Goal: Information Seeking & Learning: Learn about a topic

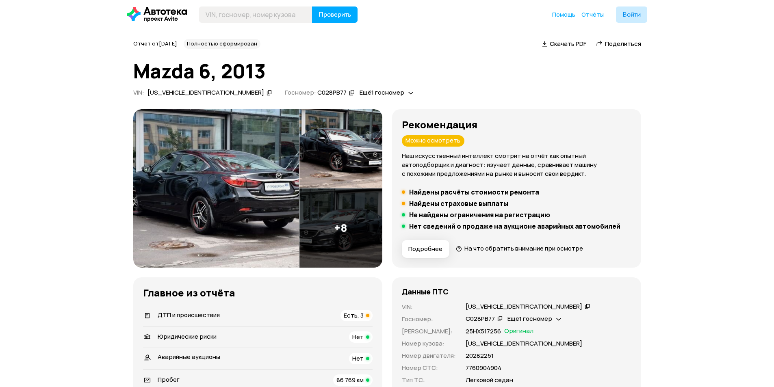
click at [355, 317] on span "Есть, 3" at bounding box center [354, 315] width 20 height 9
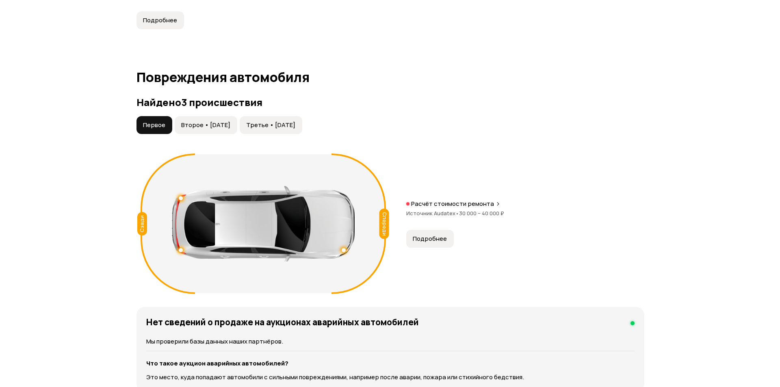
scroll to position [842, 0]
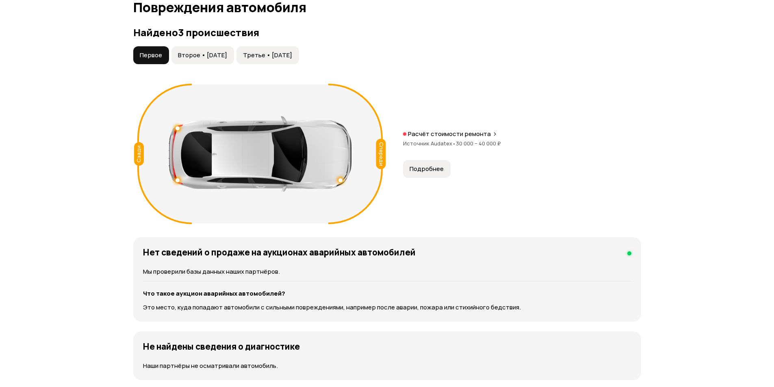
click at [406, 133] on div "Расчёт стоимости ремонта" at bounding box center [522, 134] width 238 height 8
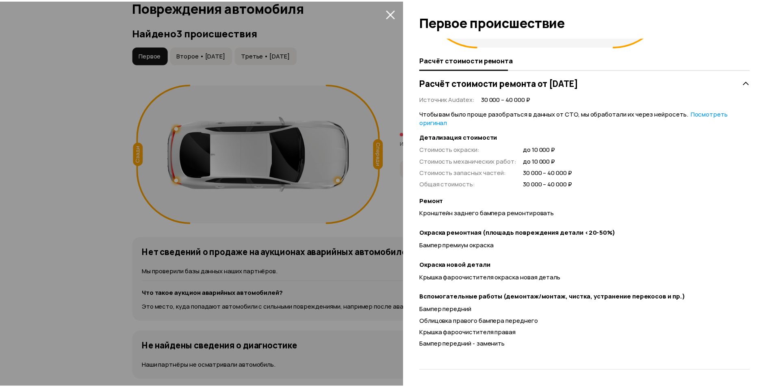
scroll to position [0, 0]
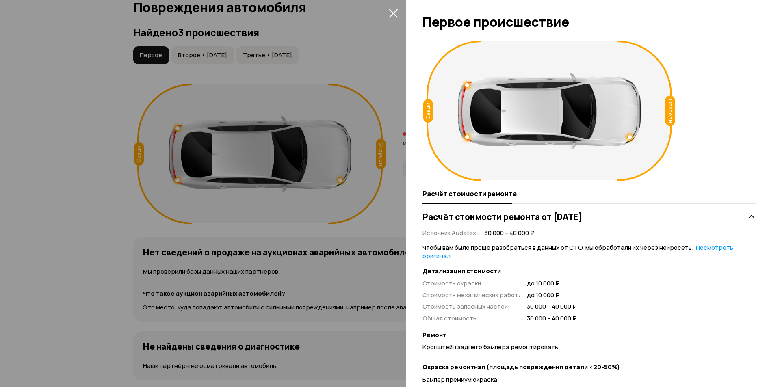
click at [29, 163] on div at bounding box center [390, 193] width 780 height 387
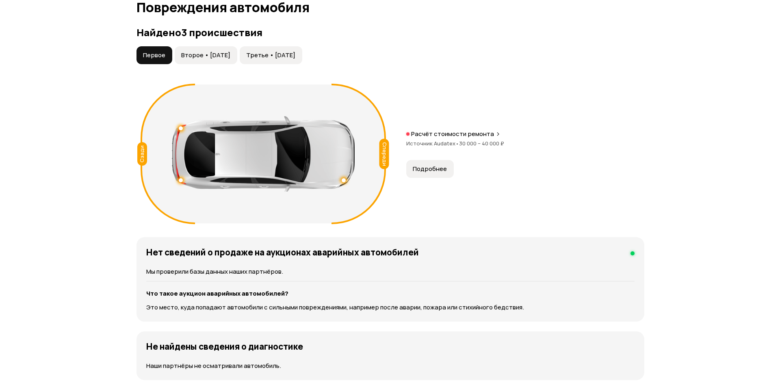
scroll to position [801, 0]
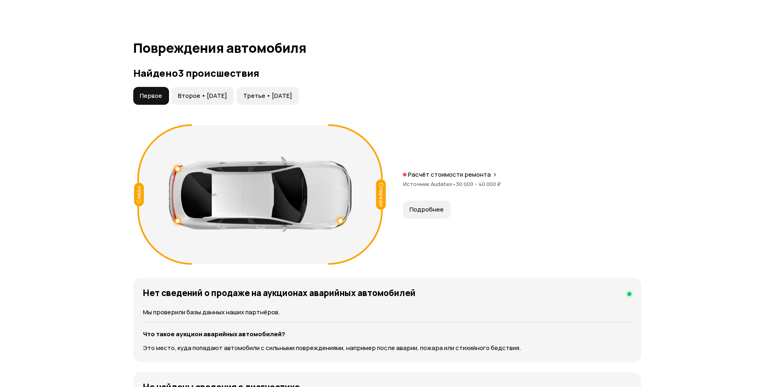
click at [195, 60] on article "Повреждения автомобиля Найдено 3 происшествия Первое Второе • 13 мар 2018 Треть…" at bounding box center [387, 231] width 508 height 380
click at [208, 96] on span "Второе • 13 мар 2018" at bounding box center [202, 96] width 49 height 8
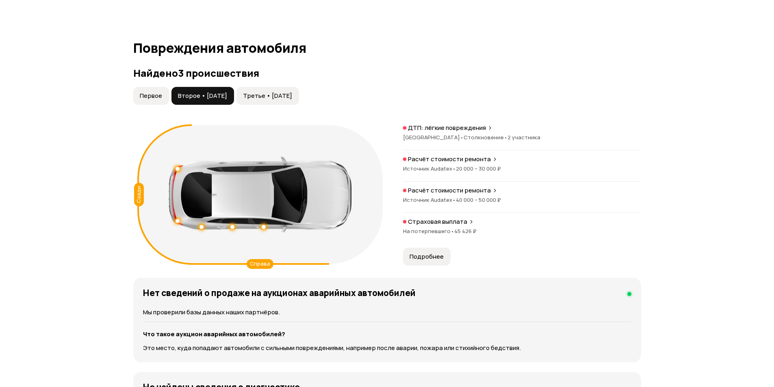
click at [469, 165] on span "20 000 – 30 000 ₽" at bounding box center [478, 168] width 45 height 7
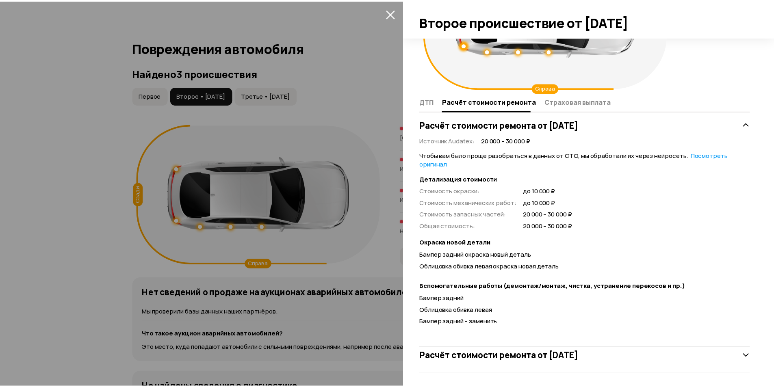
scroll to position [96, 0]
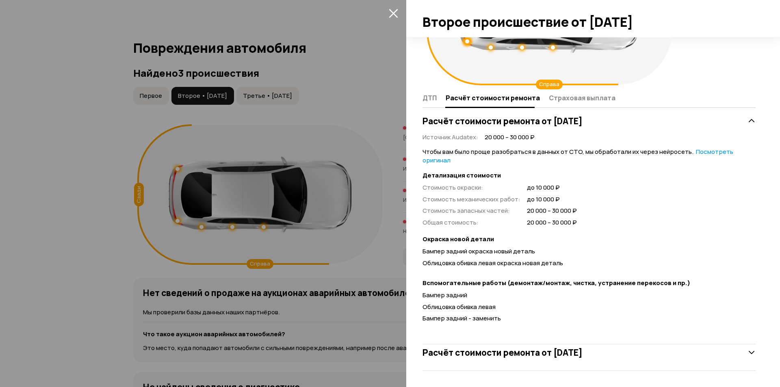
click at [0, 222] on div at bounding box center [390, 193] width 780 height 387
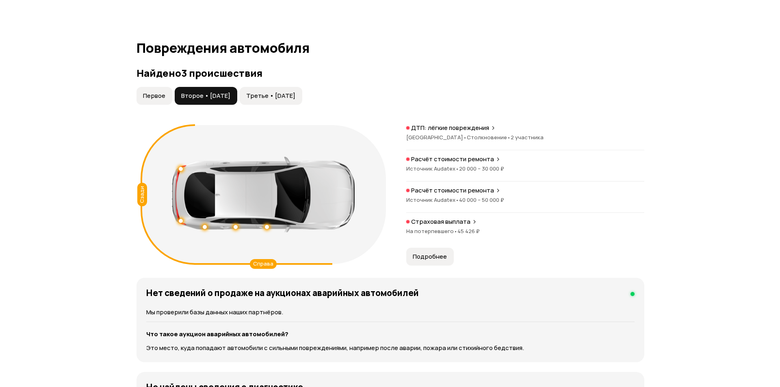
scroll to position [43, 0]
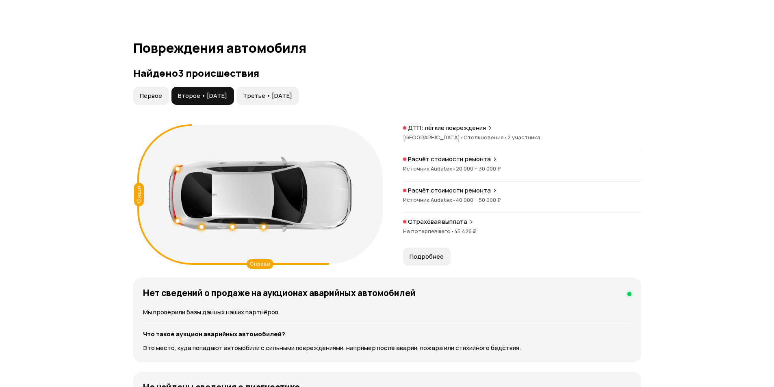
click at [468, 201] on span "40 000 – 50 000 ₽" at bounding box center [478, 199] width 45 height 7
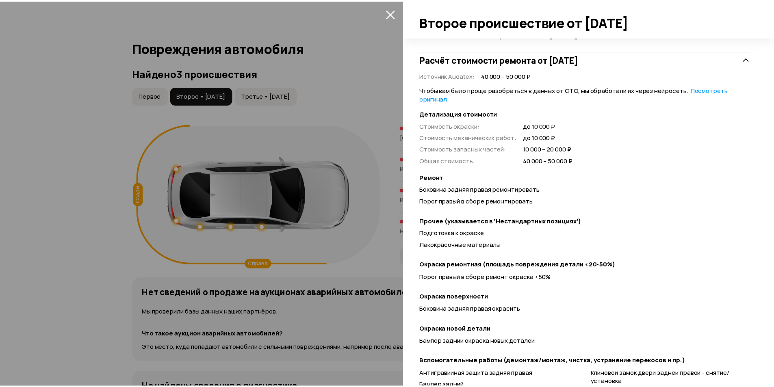
scroll to position [276, 0]
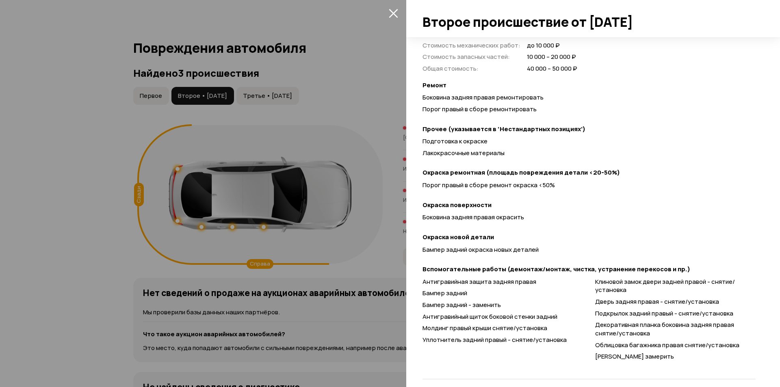
click at [70, 222] on div at bounding box center [390, 193] width 780 height 387
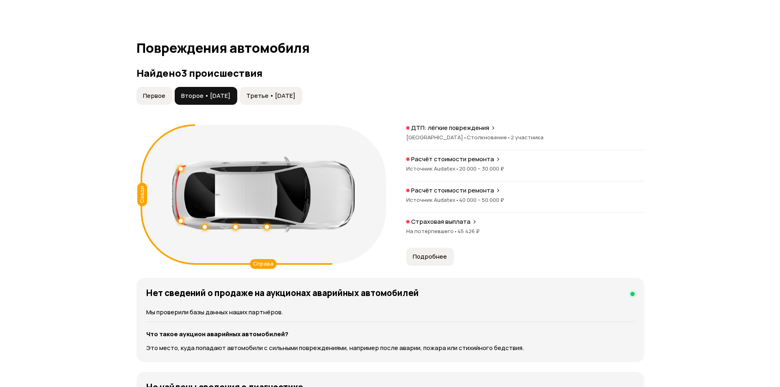
scroll to position [43, 0]
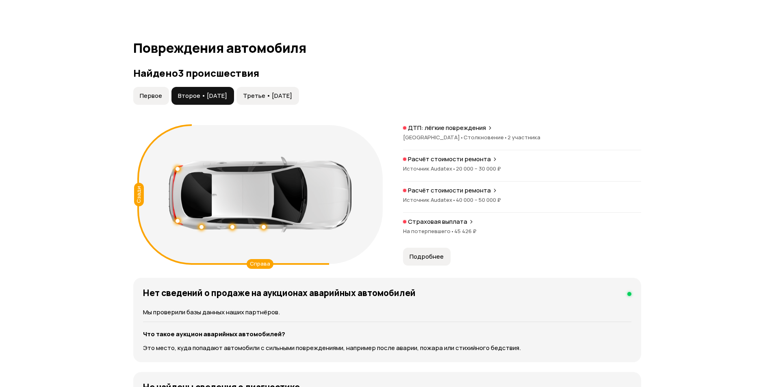
click at [425, 227] on div "Страховая выплата На потерпевшего • 45 426 ₽" at bounding box center [522, 231] width 238 height 26
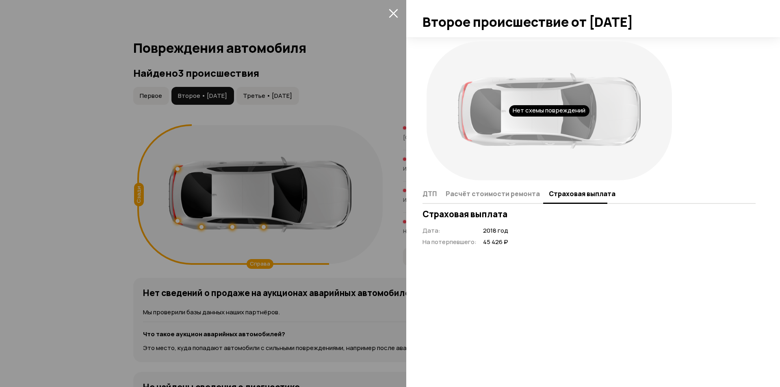
click at [0, 166] on div at bounding box center [390, 193] width 780 height 387
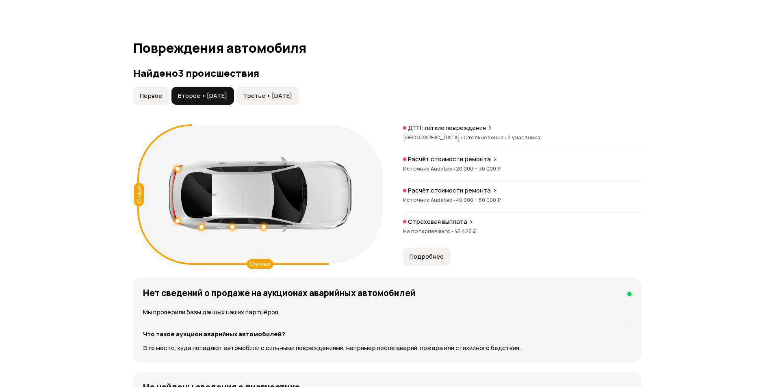
click at [259, 96] on span "Третье • 13 июл 2018" at bounding box center [267, 96] width 49 height 8
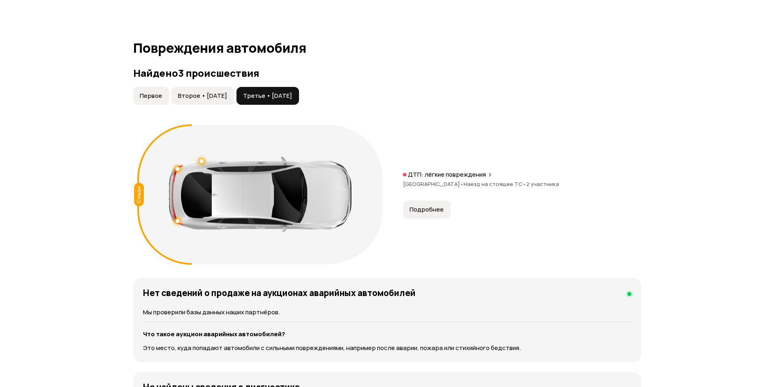
click at [466, 185] on span "Наезд на стоящее ТС •" at bounding box center [495, 183] width 63 height 7
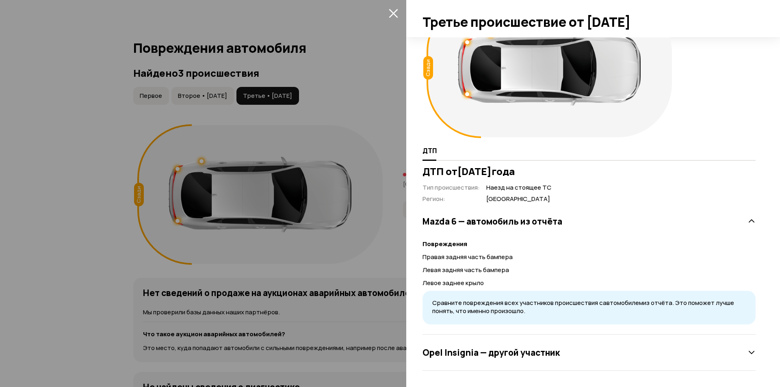
click at [18, 185] on div at bounding box center [390, 193] width 780 height 387
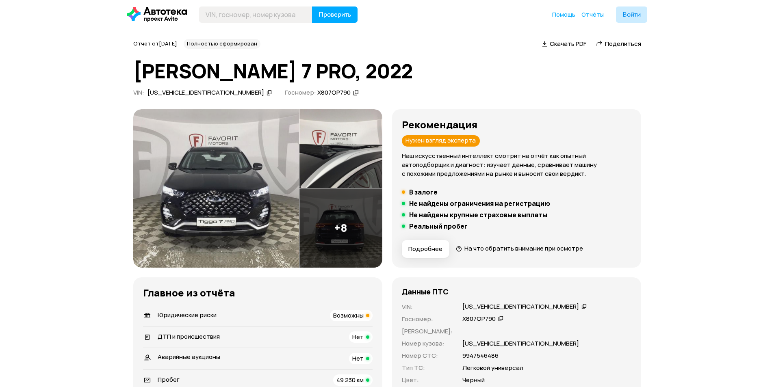
click at [357, 379] on span "49 230 км" at bounding box center [349, 380] width 27 height 9
